Goal: Communication & Community: Answer question/provide support

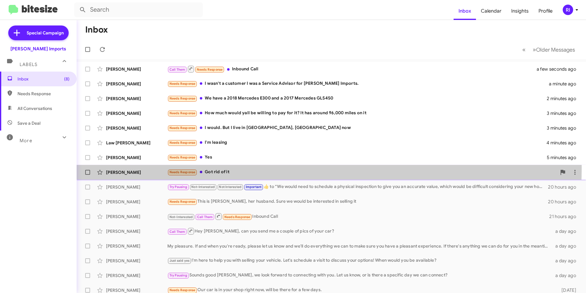
click at [216, 167] on div "[PERSON_NAME] Needs Response Got rid of it 5 minutes ago" at bounding box center [332, 172] width 500 height 12
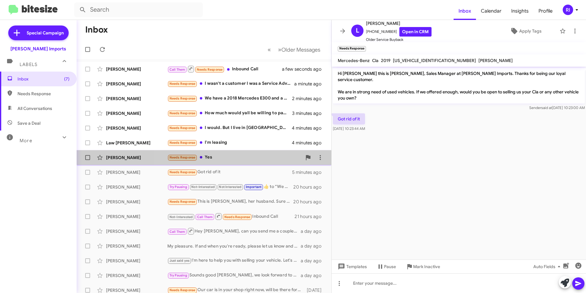
click at [215, 157] on div "Needs Response Yes" at bounding box center [234, 157] width 135 height 7
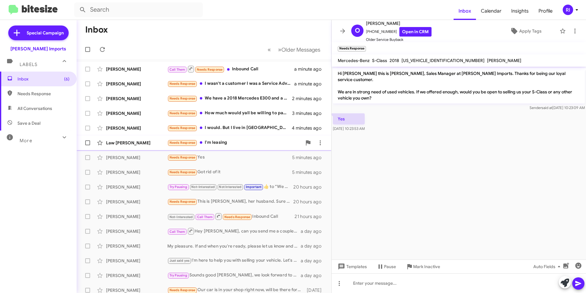
click at [220, 141] on div "Needs Response I'm leasing" at bounding box center [234, 142] width 135 height 7
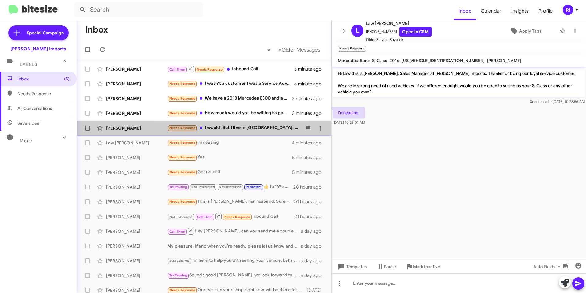
click at [221, 127] on div "Needs Response I would. But I live in [GEOGRAPHIC_DATA], [GEOGRAPHIC_DATA] now" at bounding box center [234, 127] width 135 height 7
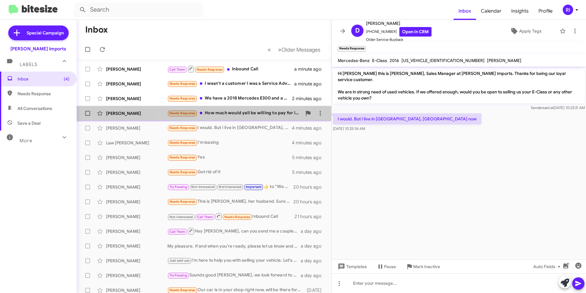
click at [219, 112] on div "Needs Response How much would yall be willing to pay for it? It has around 96,0…" at bounding box center [234, 112] width 135 height 7
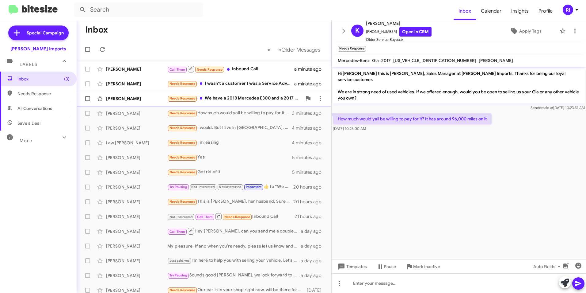
click at [215, 93] on div "[PERSON_NAME] Needs Response We have a 2018 Mercedes E300 and a 2017 Mercedes G…" at bounding box center [204, 98] width 245 height 12
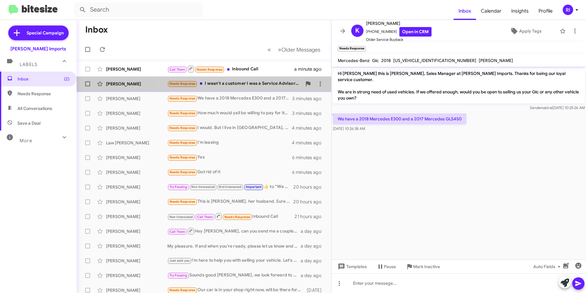
click at [221, 84] on div "Needs Response I wasn't a customer I was a Service Advisor for [PERSON_NAME] Im…" at bounding box center [234, 83] width 135 height 7
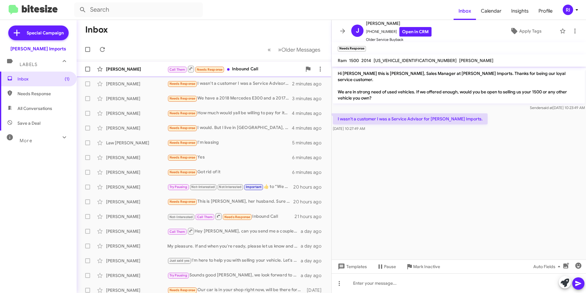
click at [245, 68] on div "Call Them Needs Response Inbound Call" at bounding box center [234, 69] width 135 height 8
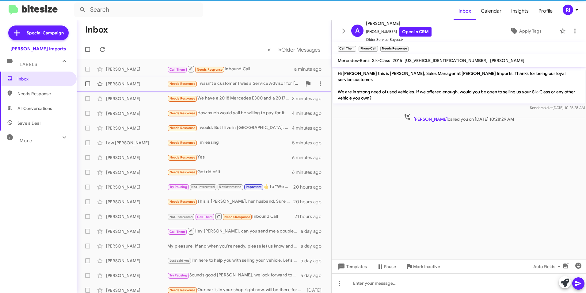
click at [237, 85] on div "Needs Response I wasn't a customer I was a Service Advisor for [PERSON_NAME] Im…" at bounding box center [234, 83] width 135 height 7
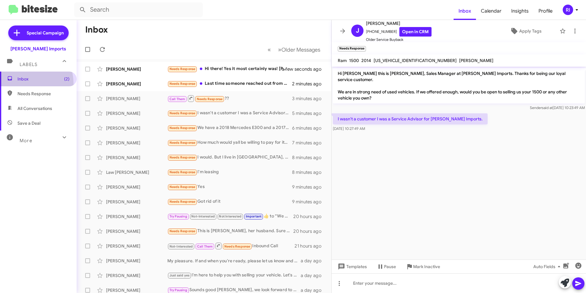
click at [21, 84] on span "Inbox (2)" at bounding box center [38, 78] width 77 height 15
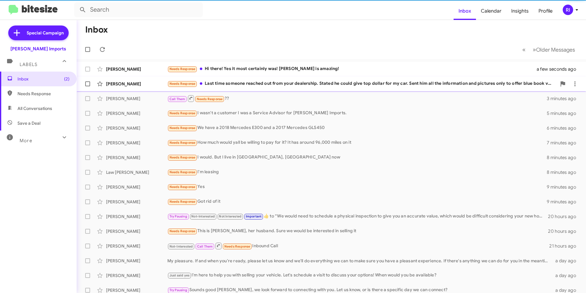
click at [231, 84] on div "Needs Response Last time someone reached out from your dealership. Stated he co…" at bounding box center [361, 83] width 389 height 7
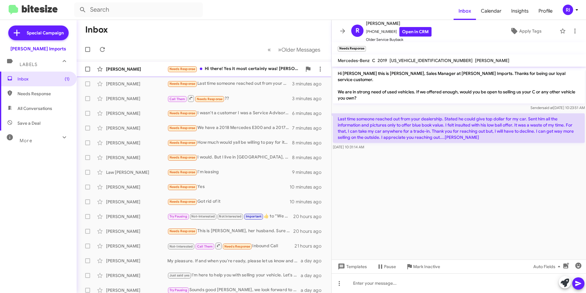
click at [243, 69] on div "Needs Response Hi there! Yes it most certainly was! [PERSON_NAME] is amazing!" at bounding box center [234, 68] width 135 height 7
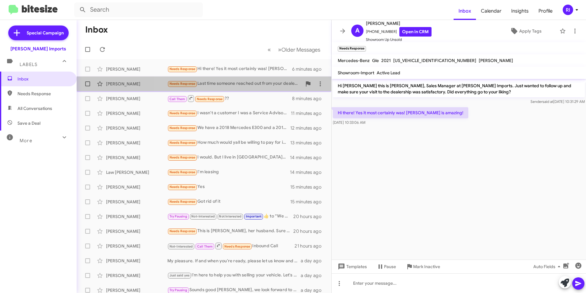
click at [256, 79] on div "[PERSON_NAME] Needs Response Last time someone reached out from your dealership…" at bounding box center [204, 84] width 245 height 12
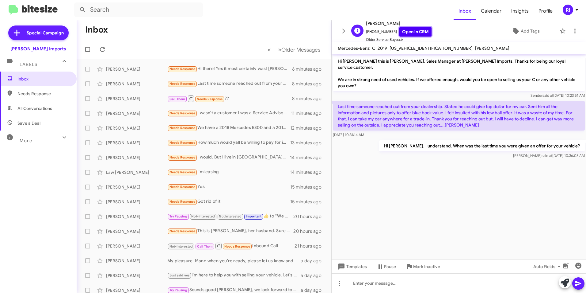
click at [411, 32] on link "Open in CRM" at bounding box center [416, 32] width 32 height 10
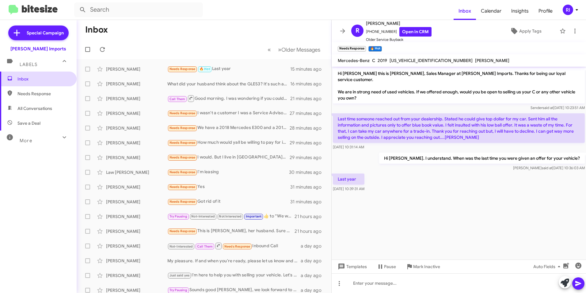
click at [26, 75] on span "Inbox" at bounding box center [38, 78] width 77 height 15
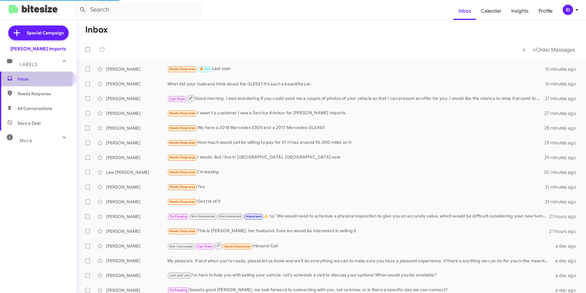
click at [26, 75] on span "Inbox" at bounding box center [38, 78] width 77 height 15
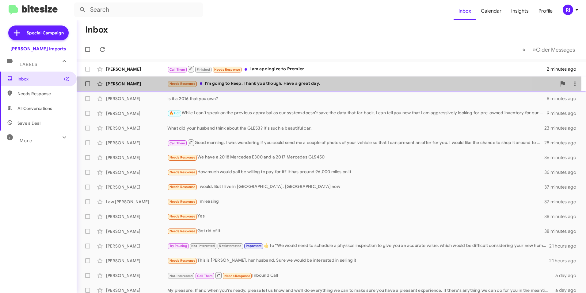
click at [284, 84] on div "Needs Response I'm going to keep. Thank you though. Have a great day." at bounding box center [361, 83] width 389 height 7
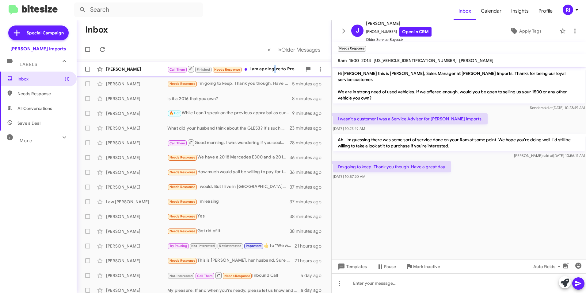
click at [274, 69] on div "Call Them Finished Needs Response I am apologize to Premier" at bounding box center [234, 69] width 135 height 8
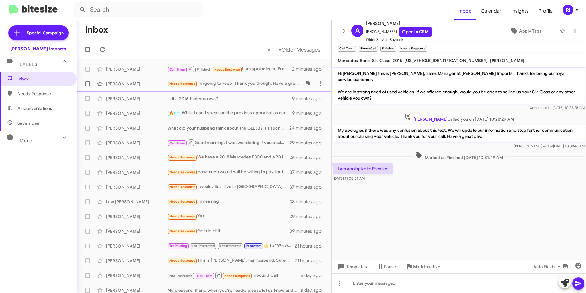
drag, startPoint x: 274, startPoint y: 69, endPoint x: 251, endPoint y: 83, distance: 26.5
click at [251, 83] on div "Needs Response I'm going to keep. Thank you though. Have a great day." at bounding box center [234, 83] width 135 height 7
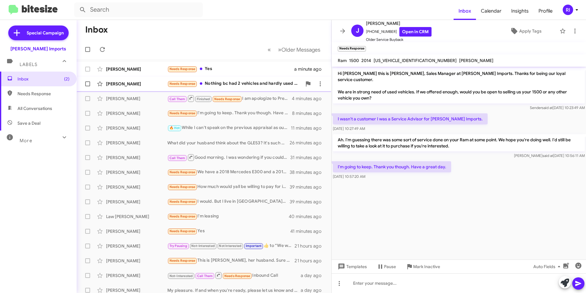
click at [258, 83] on div "Needs Response Nothing bc had 2 vehicles and hardly used cla bc of all the mile…" at bounding box center [234, 83] width 135 height 7
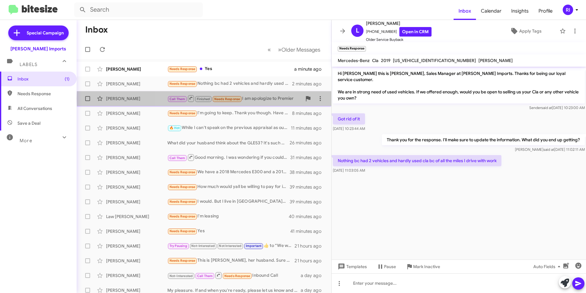
click at [259, 98] on div "Call Them Finished Needs Response I am apologize to Premier" at bounding box center [234, 98] width 135 height 8
